Goal: Download file/media

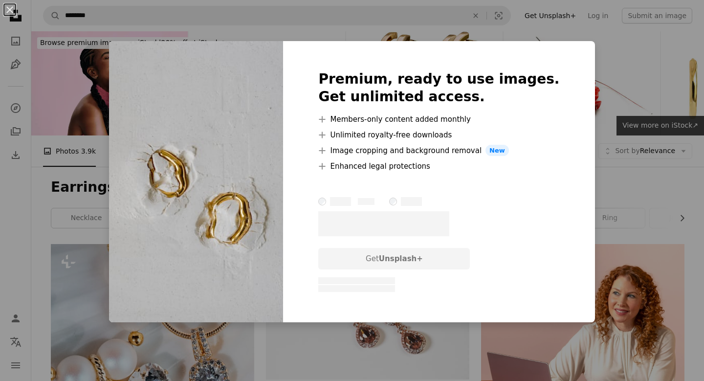
scroll to position [1683, 0]
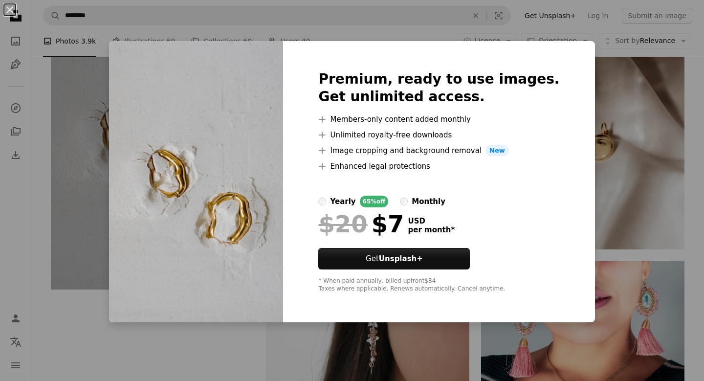
click at [111, 152] on div "An X shape Premium, ready to use images. Get unlimited access. A plus sign Memb…" at bounding box center [352, 190] width 704 height 381
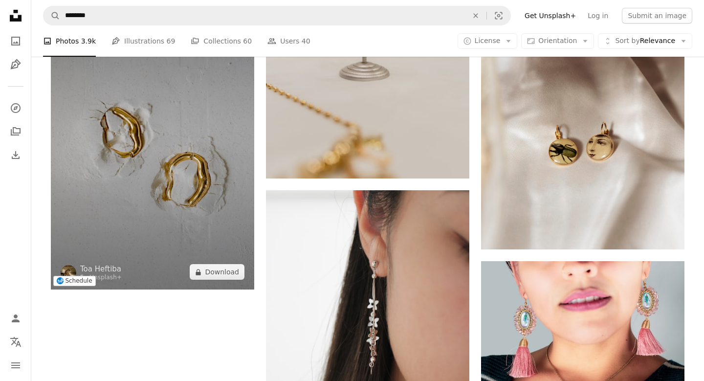
click at [141, 125] on img at bounding box center [152, 141] width 203 height 297
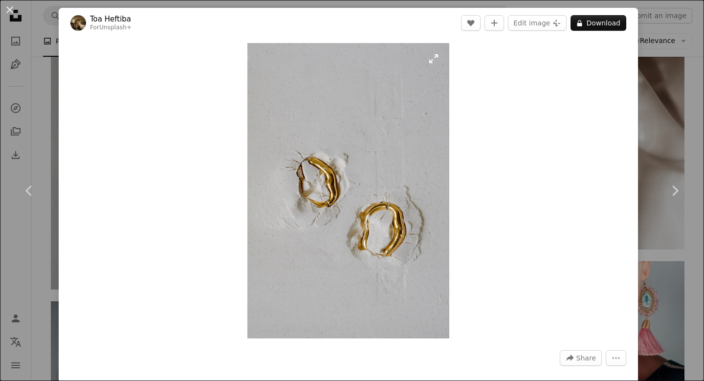
scroll to position [0, 878]
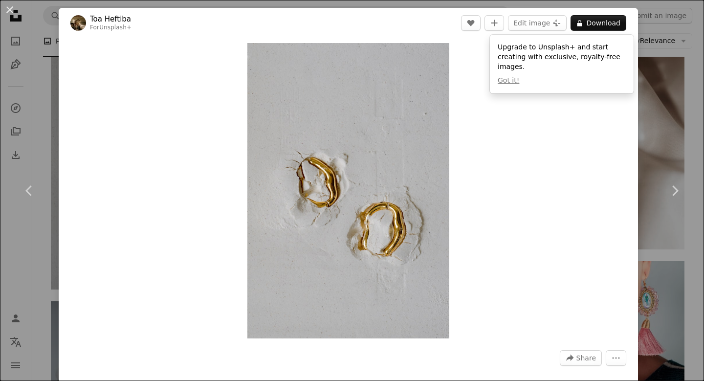
click at [676, 29] on div "An X shape Chevron left Chevron right Toa Heftiba For Unsplash+ A heart A plus …" at bounding box center [352, 190] width 704 height 381
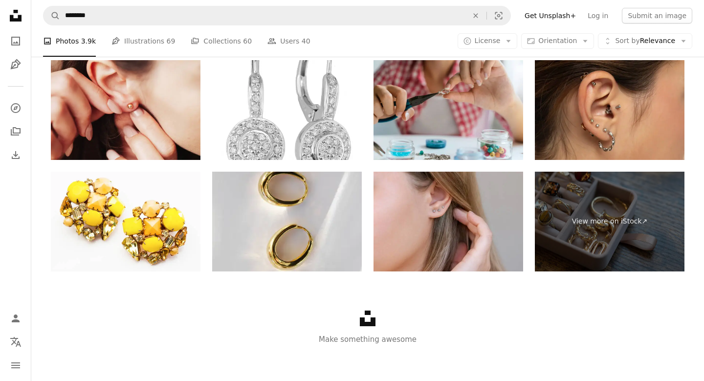
scroll to position [4178, 0]
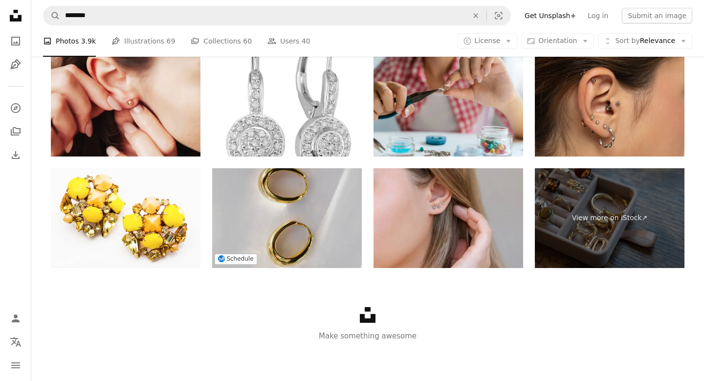
click at [317, 222] on img at bounding box center [287, 218] width 150 height 100
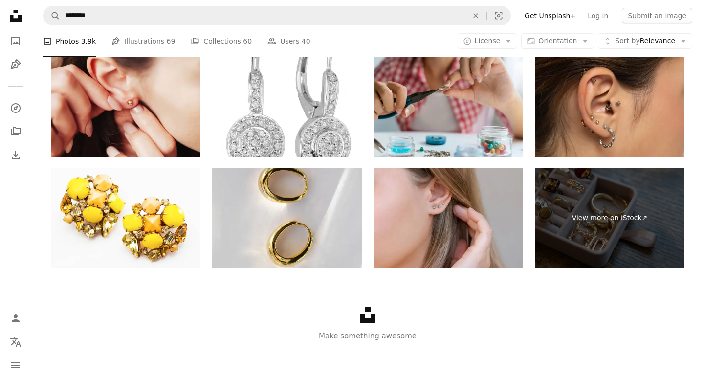
click at [606, 197] on link "View more on iStock ↗" at bounding box center [610, 218] width 150 height 100
